Goal: Task Accomplishment & Management: Complete application form

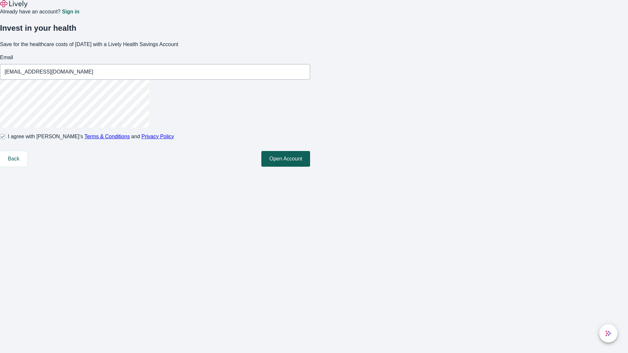
click at [310, 167] on button "Open Account" at bounding box center [285, 159] width 49 height 16
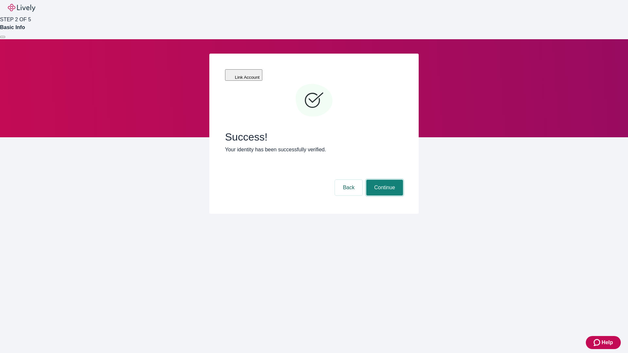
click at [383, 180] on button "Continue" at bounding box center [384, 188] width 37 height 16
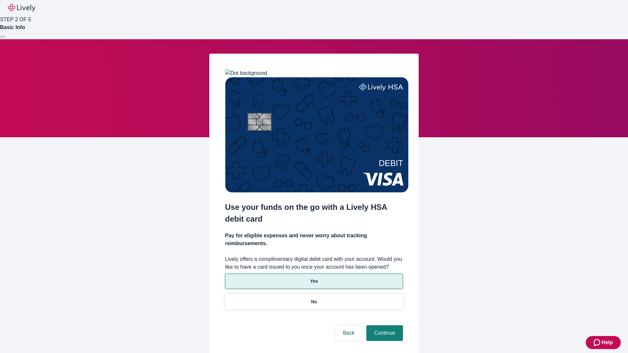
click at [313, 278] on p "Yes" at bounding box center [314, 281] width 8 height 7
click at [383, 325] on button "Continue" at bounding box center [384, 333] width 37 height 16
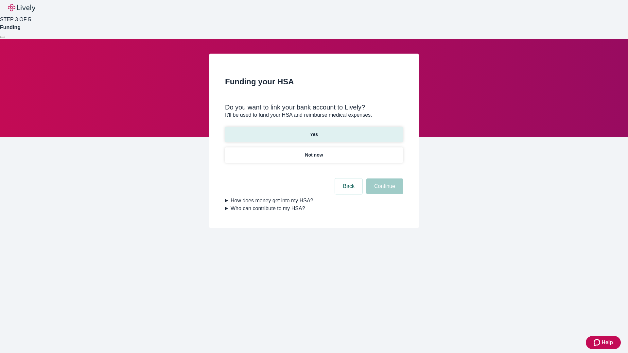
click at [313, 131] on p "Yes" at bounding box center [314, 134] width 8 height 7
click at [383, 178] on button "Continue" at bounding box center [384, 186] width 37 height 16
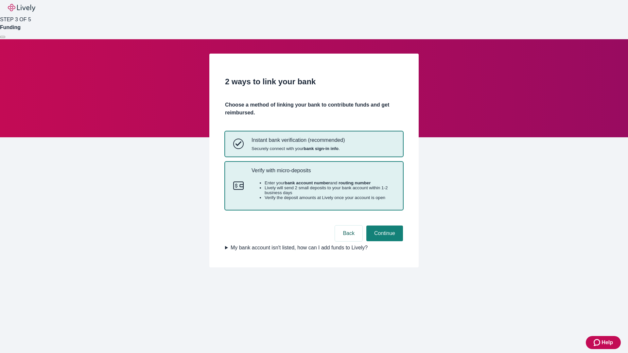
click at [323, 174] on p "Verify with micro-deposits" at bounding box center [322, 170] width 143 height 6
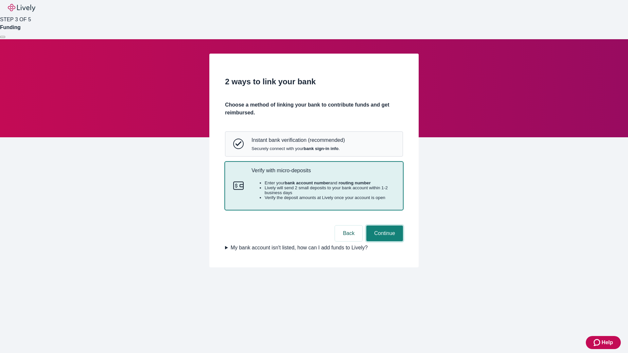
click at [383, 241] on button "Continue" at bounding box center [384, 234] width 37 height 16
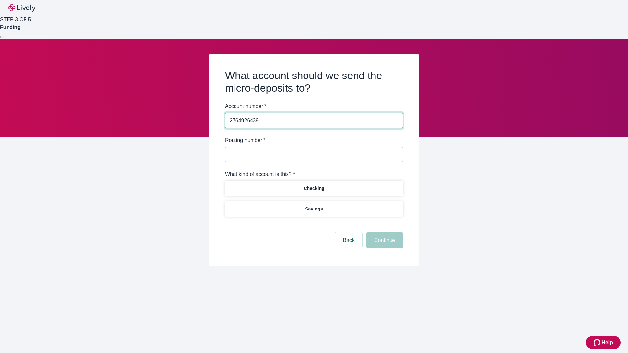
type input "2764926439"
type input "122000661"
click at [313, 188] on p "Checking" at bounding box center [313, 188] width 21 height 7
click at [383, 241] on button "Continue" at bounding box center [384, 240] width 37 height 16
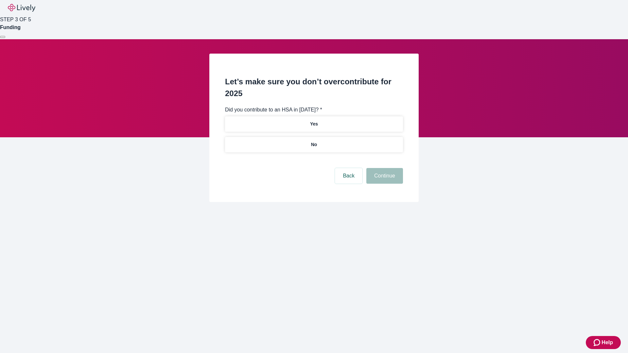
click at [313, 141] on p "No" at bounding box center [314, 144] width 6 height 7
click at [383, 168] on button "Continue" at bounding box center [384, 176] width 37 height 16
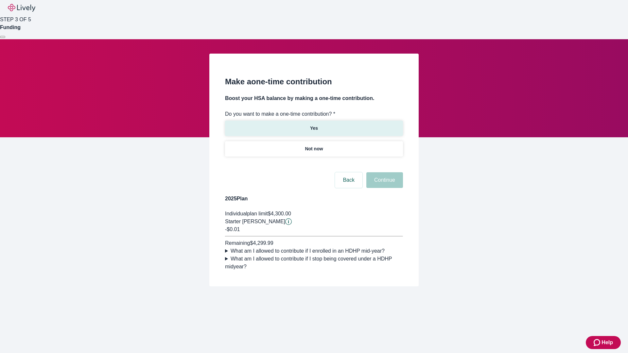
click at [313, 125] on p "Yes" at bounding box center [314, 128] width 8 height 7
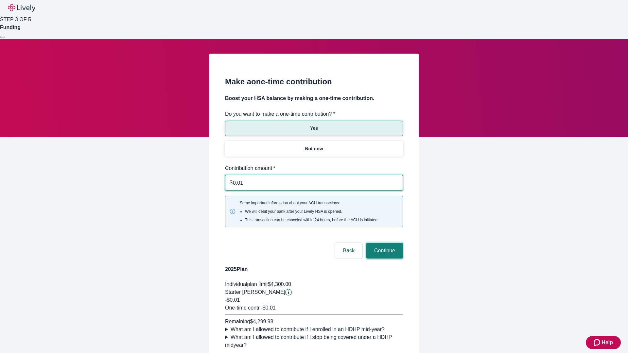
click at [383, 243] on button "Continue" at bounding box center [384, 251] width 37 height 16
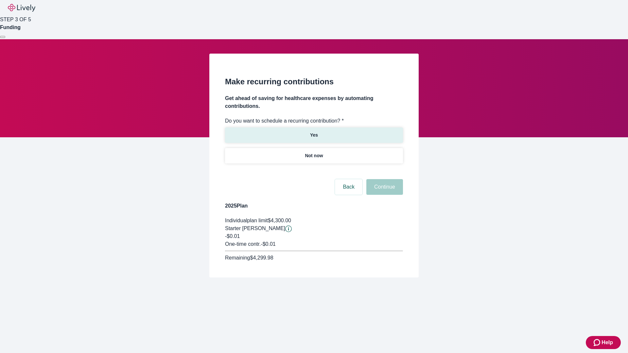
click at [313, 132] on p "Yes" at bounding box center [314, 135] width 8 height 7
click at [313, 171] on body "Help STEP 3 OF 5 Funding Make recurring contributions Get ahead of saving for h…" at bounding box center [314, 154] width 628 height 309
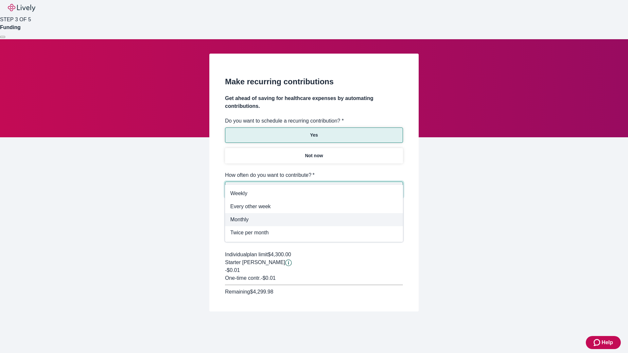
click at [314, 220] on span "Monthly" at bounding box center [313, 220] width 167 height 8
type input "Monthly"
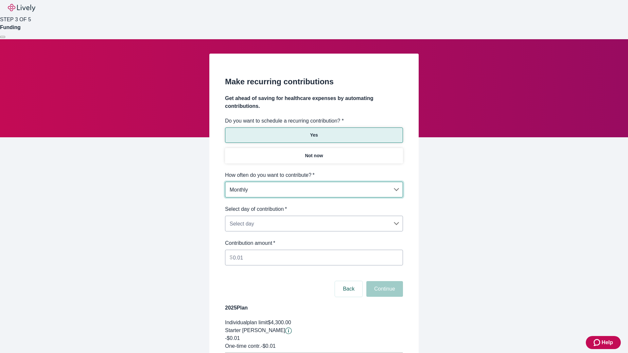
click at [313, 205] on body "Help STEP 3 OF 5 Funding Make recurring contributions Get ahead of saving for h…" at bounding box center [314, 205] width 628 height 411
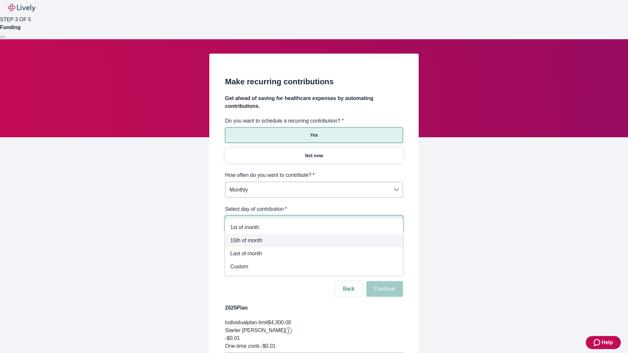
click at [314, 241] on span "15th of month" at bounding box center [313, 241] width 167 height 8
type input "Monthly15th"
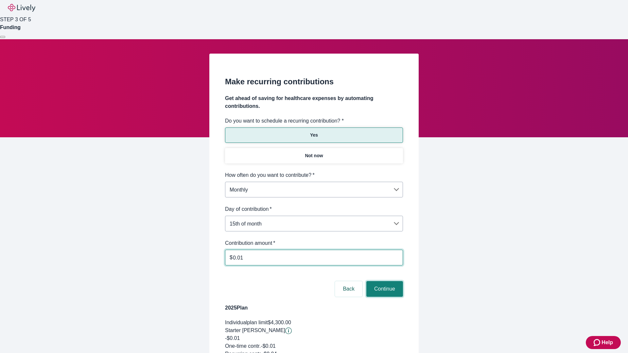
click at [383, 281] on button "Continue" at bounding box center [384, 289] width 37 height 16
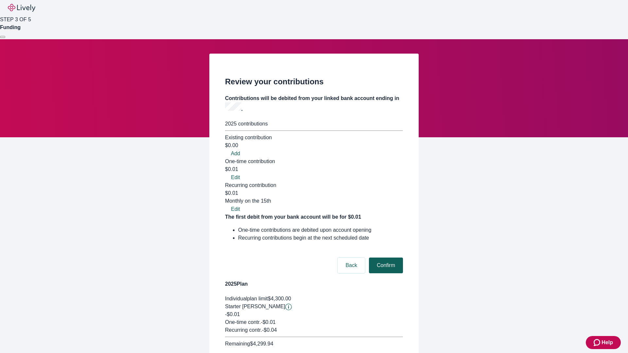
click at [385, 258] on button "Confirm" at bounding box center [386, 266] width 34 height 16
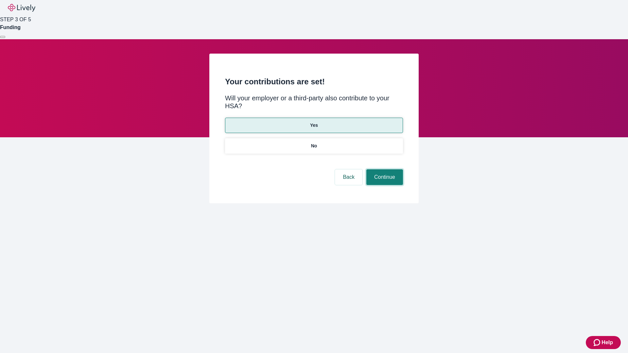
click at [383, 169] on button "Continue" at bounding box center [384, 177] width 37 height 16
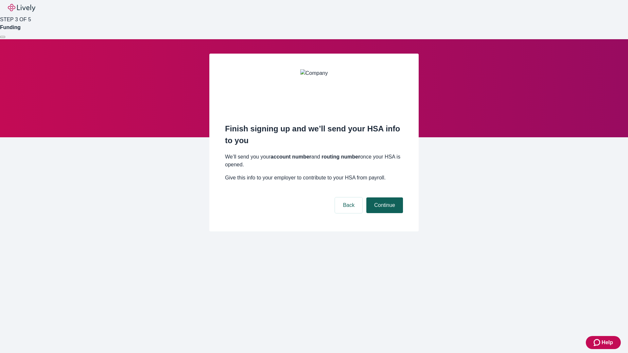
click at [383, 197] on button "Continue" at bounding box center [384, 205] width 37 height 16
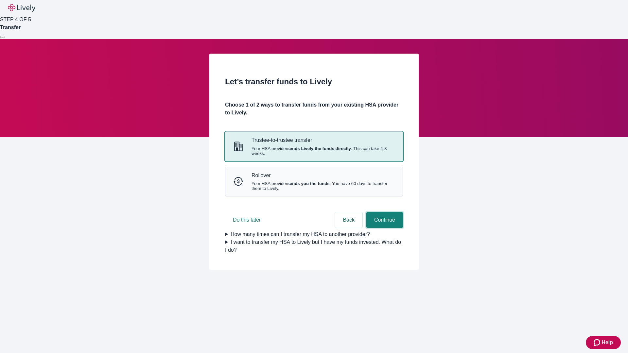
click at [383, 228] on button "Continue" at bounding box center [384, 220] width 37 height 16
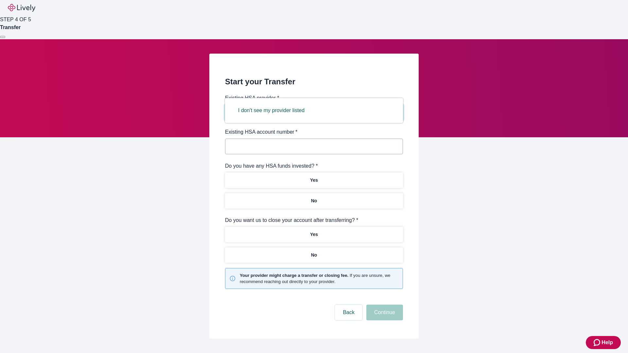
click at [273, 110] on button "I don't see my provider listed" at bounding box center [271, 111] width 82 height 16
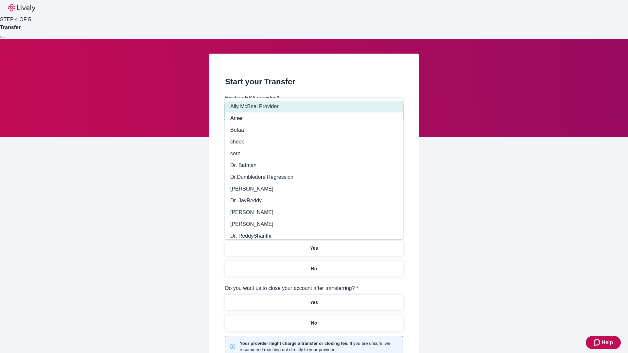
type input "Other"
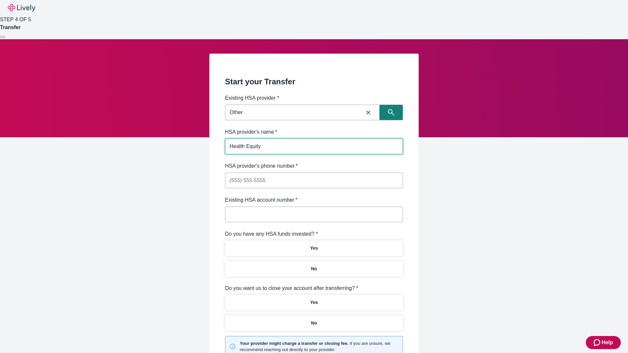
type input "Health Equity"
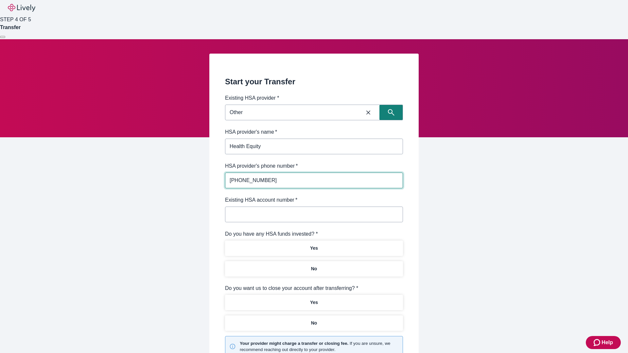
type input "[PHONE_NUMBER]"
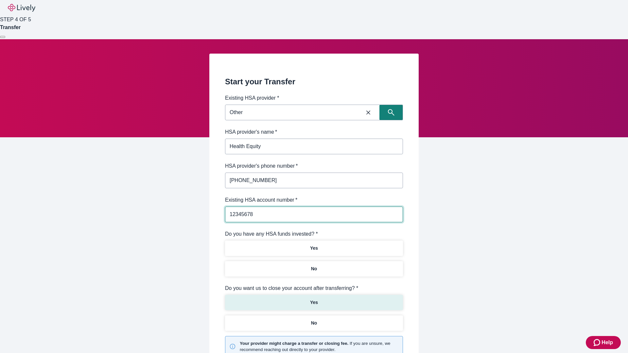
type input "12345678"
click at [313, 265] on p "No" at bounding box center [314, 268] width 6 height 7
click at [313, 299] on p "Yes" at bounding box center [314, 302] width 8 height 7
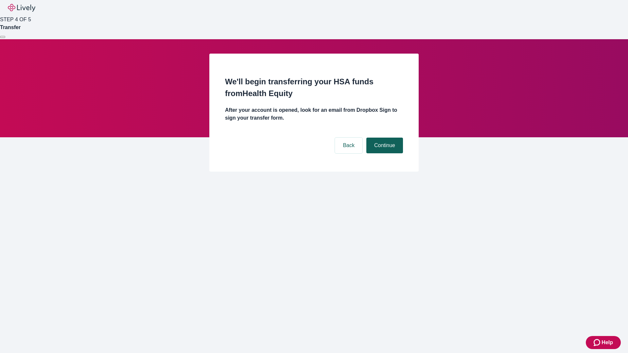
click at [383, 138] on button "Continue" at bounding box center [384, 146] width 37 height 16
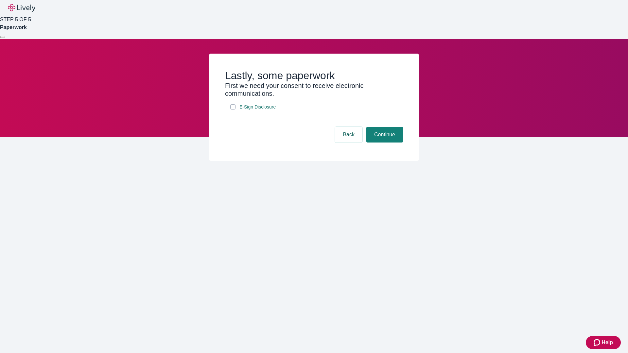
click at [233, 110] on input "E-Sign Disclosure" at bounding box center [232, 106] width 5 height 5
checkbox input "true"
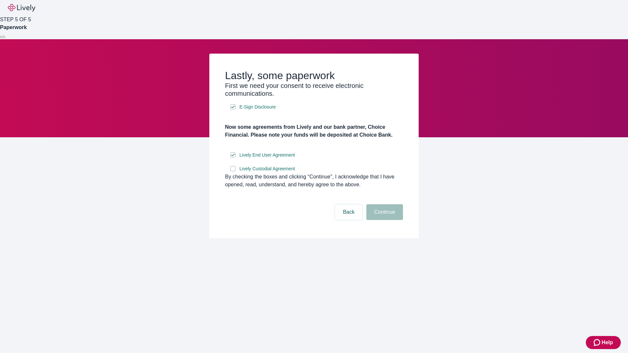
click at [233, 171] on input "Lively Custodial Agreement" at bounding box center [232, 168] width 5 height 5
checkbox input "true"
click at [383, 220] on button "Continue" at bounding box center [384, 212] width 37 height 16
